Goal: Information Seeking & Learning: Learn about a topic

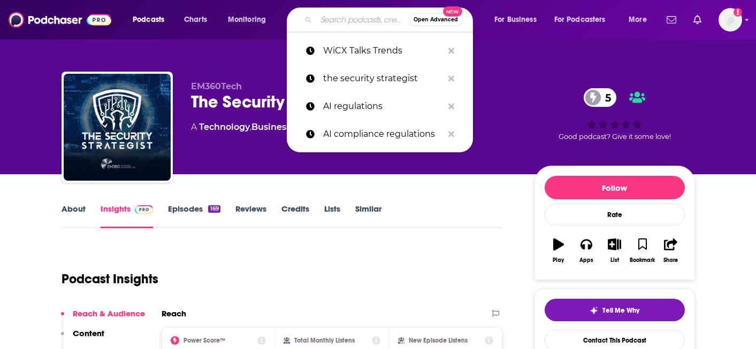
click at [340, 15] on input "Search podcasts, credits, & more..." at bounding box center [362, 19] width 93 height 17
click at [347, 52] on p "WiCX Talks Trends" at bounding box center [383, 51] width 120 height 28
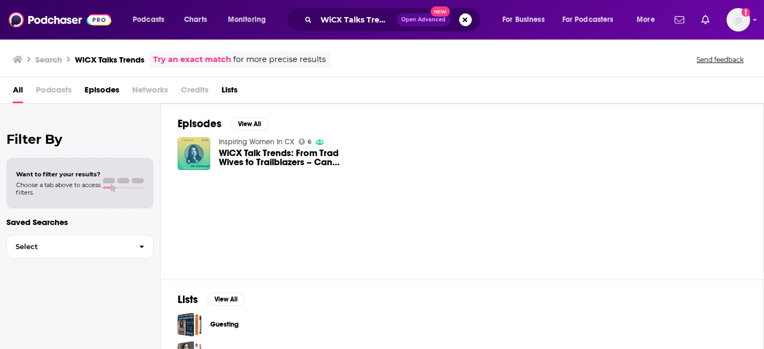
click at [271, 152] on span "WiCX Talk Trends: From Trad Wives to Trailblazers – Can Women Have it All?" at bounding box center [289, 158] width 140 height 18
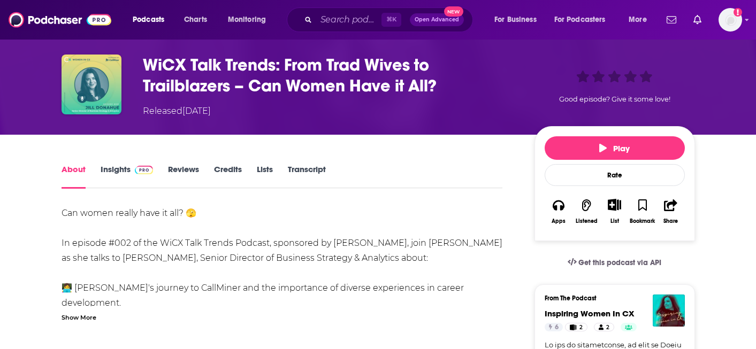
scroll to position [35, 0]
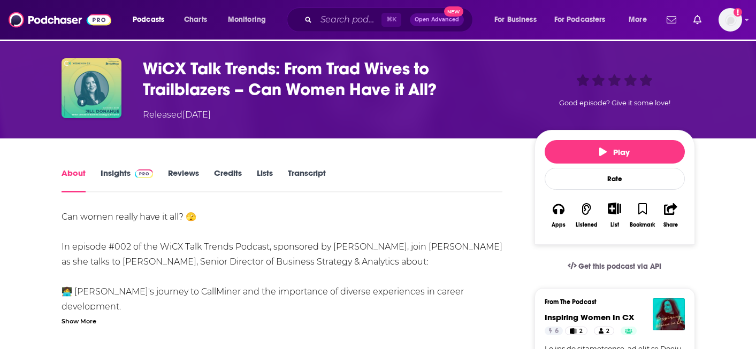
click at [125, 176] on link "Insights" at bounding box center [127, 180] width 53 height 25
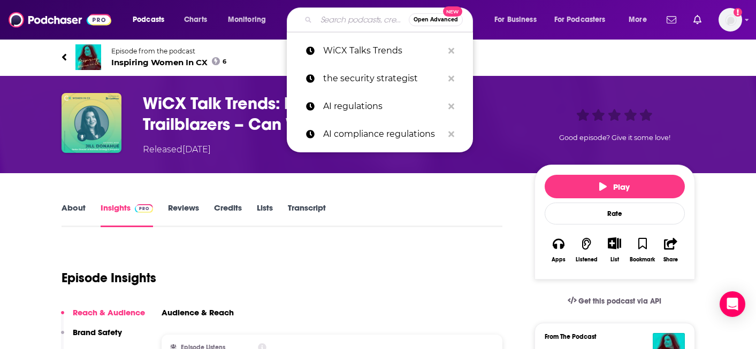
click at [364, 22] on input "Search podcasts, credits, & more..." at bounding box center [362, 19] width 93 height 17
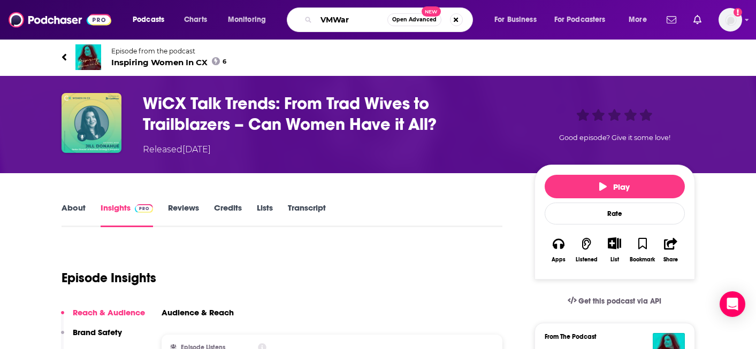
type input "VMWare"
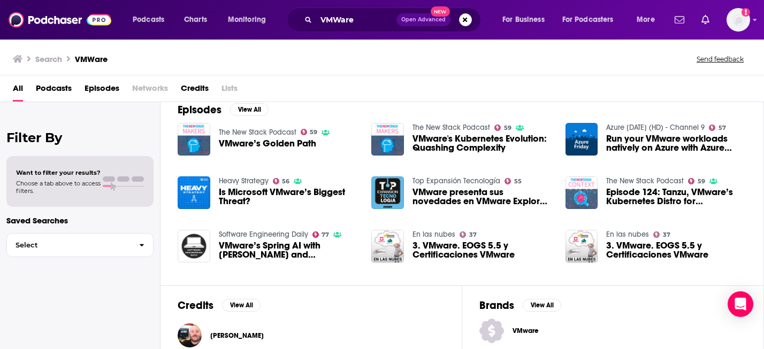
scroll to position [161, 0]
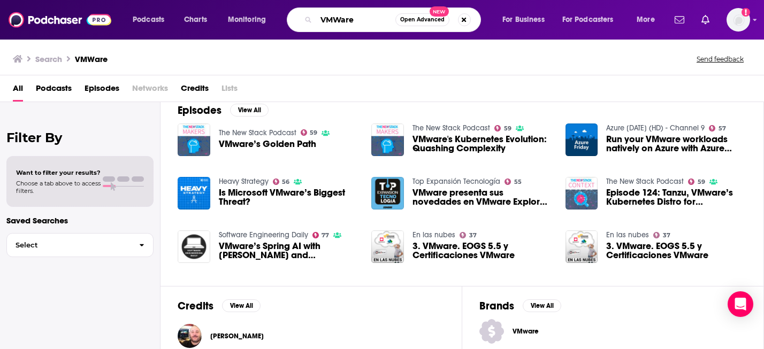
click at [368, 18] on input "VMWare" at bounding box center [355, 19] width 79 height 17
type input "cloud computing"
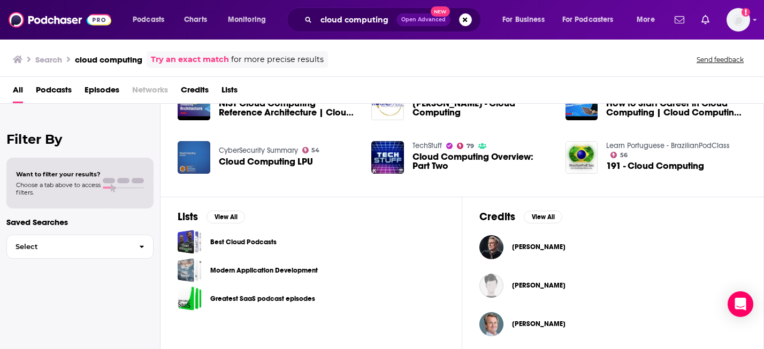
scroll to position [255, 0]
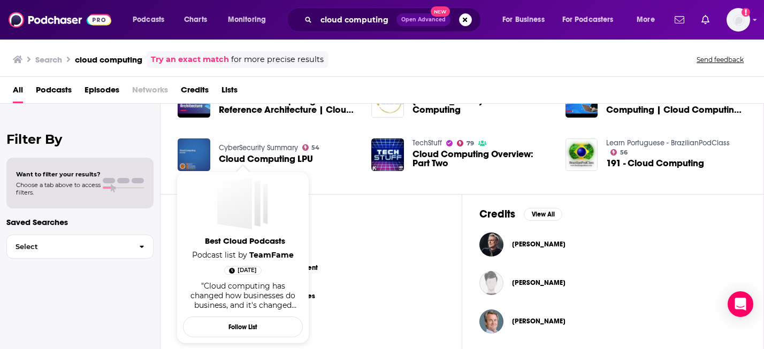
click at [244, 241] on span "Best Cloud Podcasts" at bounding box center [245, 241] width 120 height 10
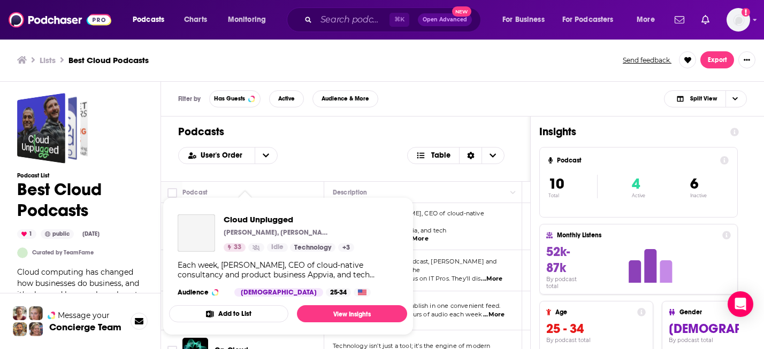
click at [249, 223] on div "Podcasts Charts Monitoring ⌘ K Open Advanced New For Business For Podcasters Mo…" at bounding box center [382, 174] width 764 height 349
click at [259, 220] on span "Cloud Unplugged" at bounding box center [289, 220] width 131 height 10
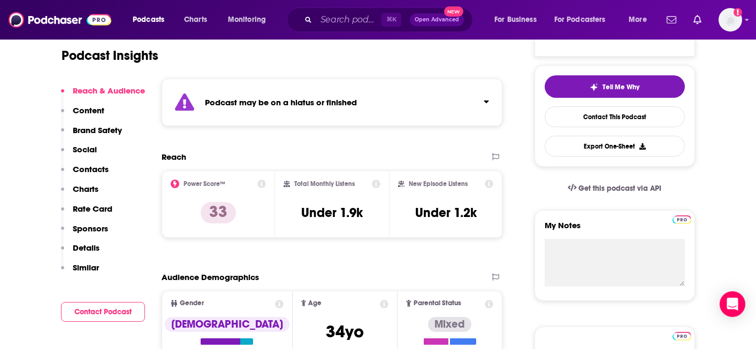
scroll to position [226, 0]
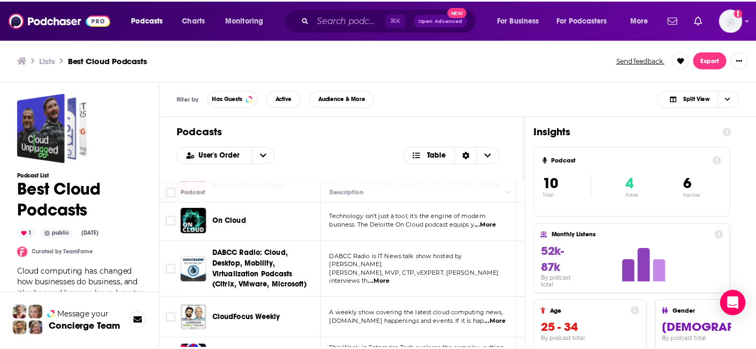
scroll to position [131, 0]
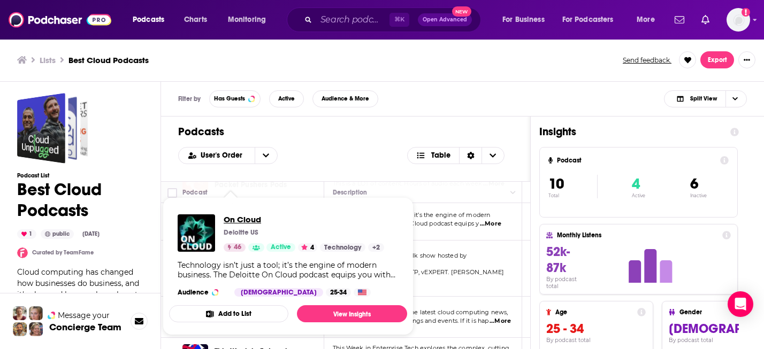
click at [243, 220] on span "On Cloud" at bounding box center [304, 220] width 160 height 10
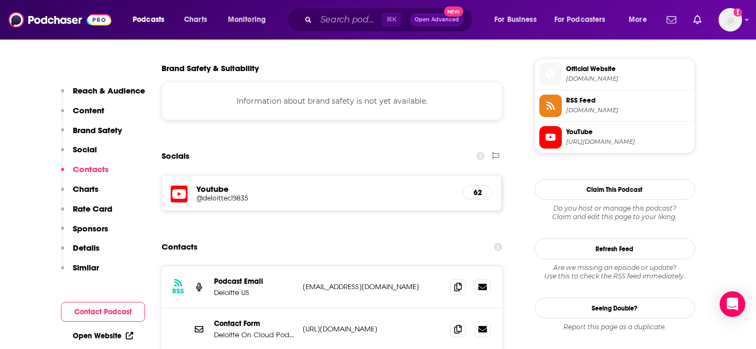
scroll to position [924, 0]
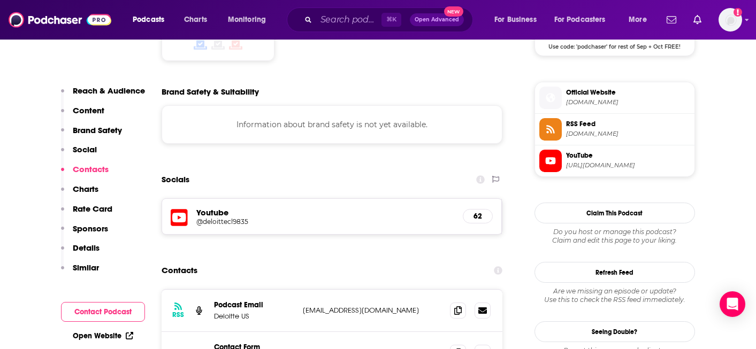
click at [221, 208] on h5 "Youtube" at bounding box center [325, 213] width 258 height 10
click at [234, 218] on h5 "@deloittecl9835" at bounding box center [281, 222] width 171 height 8
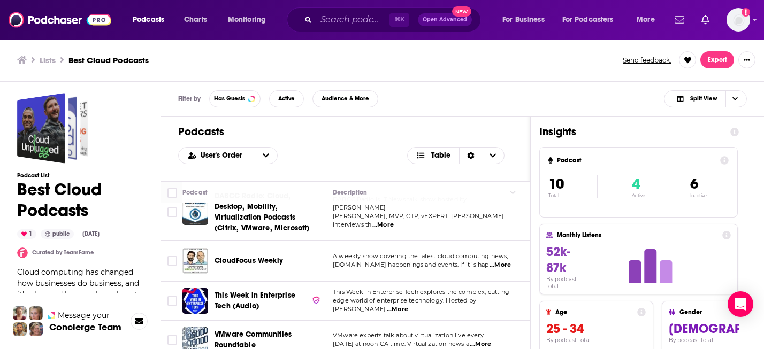
scroll to position [198, 0]
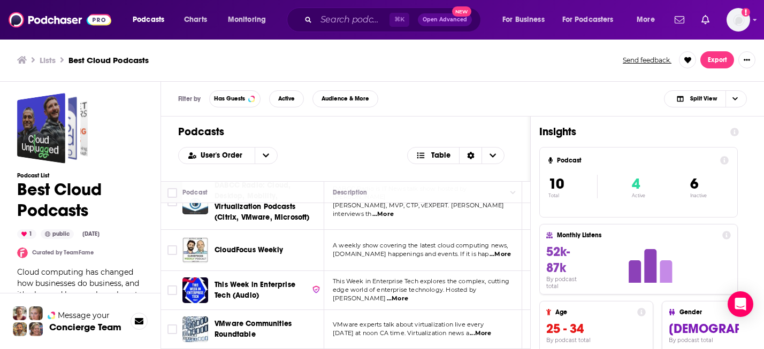
click at [265, 245] on div "Podcasts Charts Monitoring ⌘ K Open Advanced New For Business For Podcasters Mo…" at bounding box center [382, 174] width 764 height 349
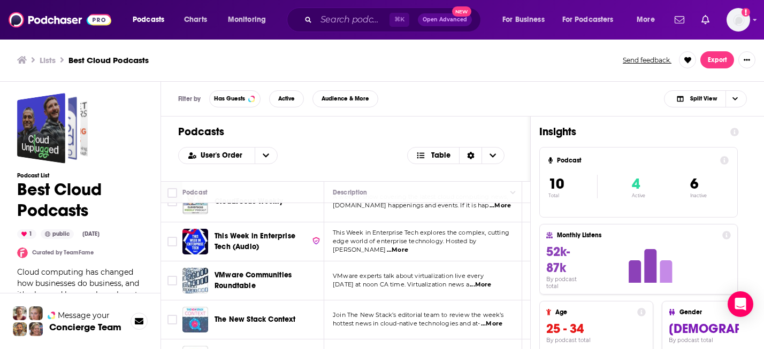
scroll to position [275, 0]
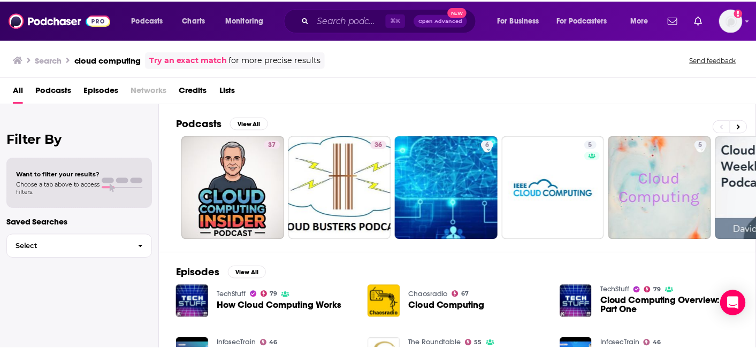
scroll to position [12, 0]
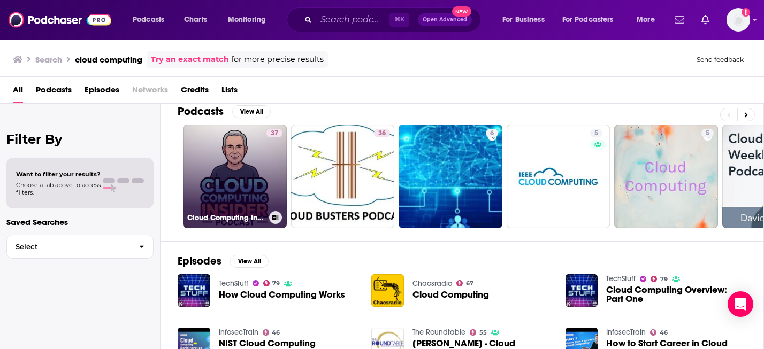
click at [259, 189] on link "37 Cloud Computing Insider" at bounding box center [235, 177] width 104 height 104
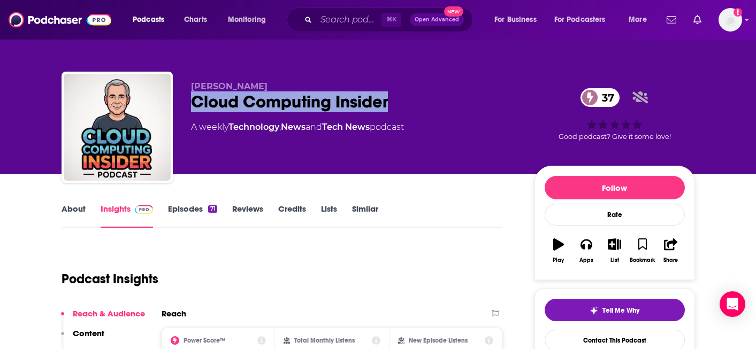
drag, startPoint x: 193, startPoint y: 100, endPoint x: 393, endPoint y: 106, distance: 200.1
click at [393, 106] on div "Cloud Computing Insider 37" at bounding box center [354, 101] width 326 height 21
copy h2 "Cloud Computing Insider"
